Goal: Task Accomplishment & Management: Manage account settings

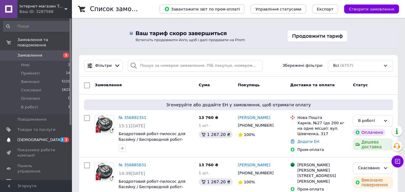
click at [46, 137] on span "[DEMOGRAPHIC_DATA]" at bounding box center [36, 139] width 38 height 5
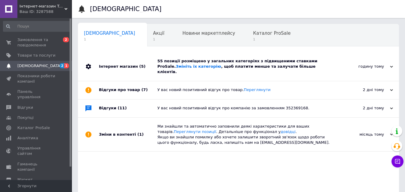
click at [194, 65] on div "55 позиції розміщено у загальних категоріях з підвищеними ставками ProSale. Змі…" at bounding box center [245, 66] width 176 height 16
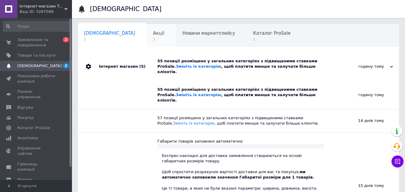
click at [153, 35] on span "Акції" at bounding box center [158, 33] width 11 height 5
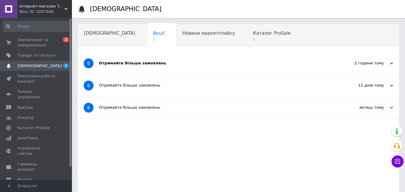
click at [138, 68] on div "Отримайте більше замовлень" at bounding box center [216, 63] width 234 height 22
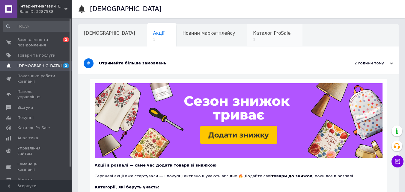
click at [253, 34] on span "Каталог ProSale" at bounding box center [271, 33] width 37 height 5
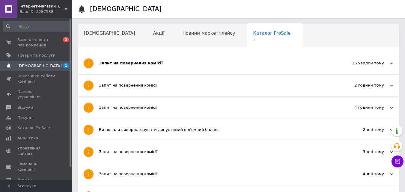
click at [220, 70] on div "Запит на повернення комісії" at bounding box center [216, 63] width 234 height 22
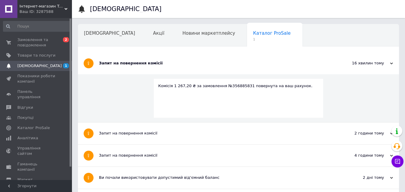
click at [225, 86] on div "Комісія 1 267,20 ₴ за замовлення №356885831 повернута на ваш рахунок." at bounding box center [238, 85] width 161 height 5
copy div "356885831"
click at [39, 37] on span "Замовлення та повідомлення" at bounding box center [36, 42] width 38 height 11
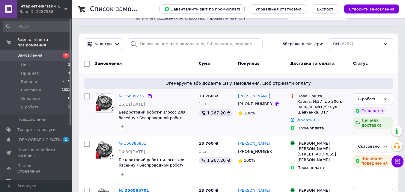
scroll to position [30, 0]
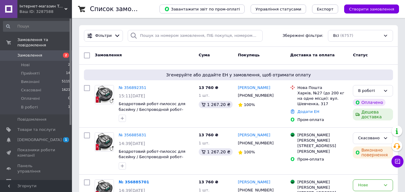
click at [64, 137] on span "1" at bounding box center [66, 139] width 6 height 5
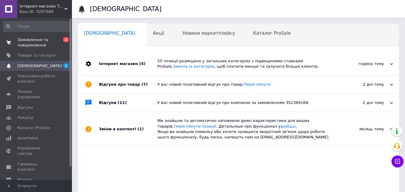
click at [45, 43] on span "Замовлення та повідомлення" at bounding box center [36, 42] width 38 height 11
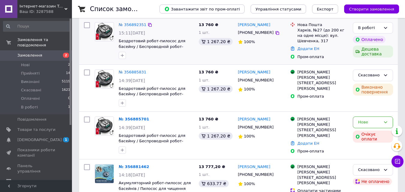
scroll to position [120, 0]
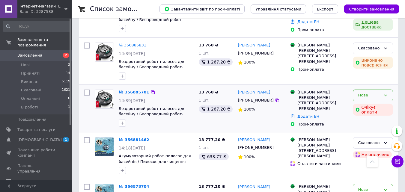
click at [363, 98] on div "Нове" at bounding box center [369, 95] width 23 height 6
click at [362, 128] on li "Скасовано" at bounding box center [373, 129] width 40 height 11
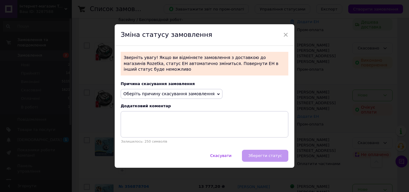
click at [144, 91] on span "Оберіть причину скасування замовлення" at bounding box center [168, 93] width 91 height 5
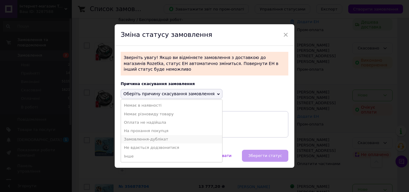
click at [157, 135] on li "Замовлення-дублікат" at bounding box center [171, 139] width 101 height 8
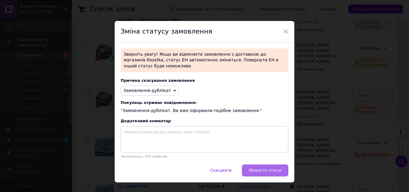
click at [260, 168] on span "Зберегти статус" at bounding box center [265, 170] width 34 height 4
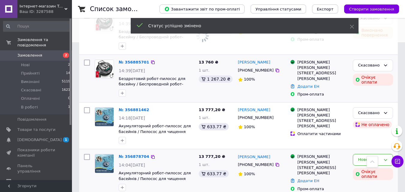
scroll to position [180, 0]
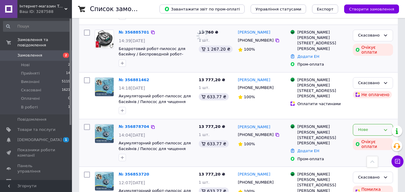
click at [358, 128] on div "Нове" at bounding box center [369, 130] width 23 height 6
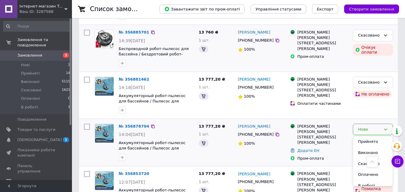
scroll to position [210, 0]
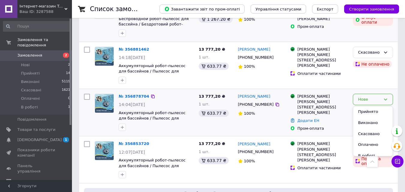
click at [361, 132] on li "Скасовано" at bounding box center [373, 134] width 40 height 11
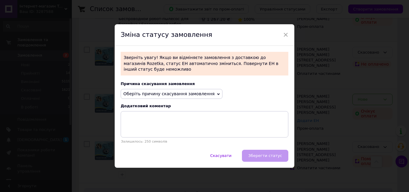
drag, startPoint x: 152, startPoint y: 88, endPoint x: 160, endPoint y: 113, distance: 26.4
click at [152, 89] on span "Оберіть причину скасування замовлення" at bounding box center [172, 94] width 102 height 10
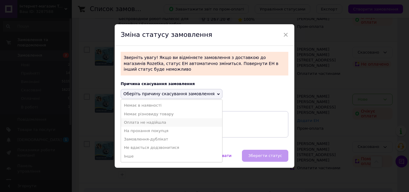
drag, startPoint x: 161, startPoint y: 121, endPoint x: 270, endPoint y: 157, distance: 114.9
click at [162, 121] on li "Оплата не надійшла" at bounding box center [171, 122] width 101 height 8
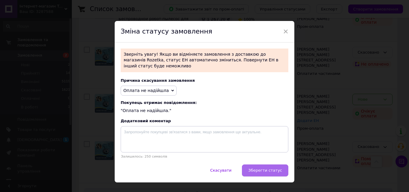
click at [272, 168] on span "Зберегти статус" at bounding box center [265, 170] width 34 height 4
